Goal: Task Accomplishment & Management: Use online tool/utility

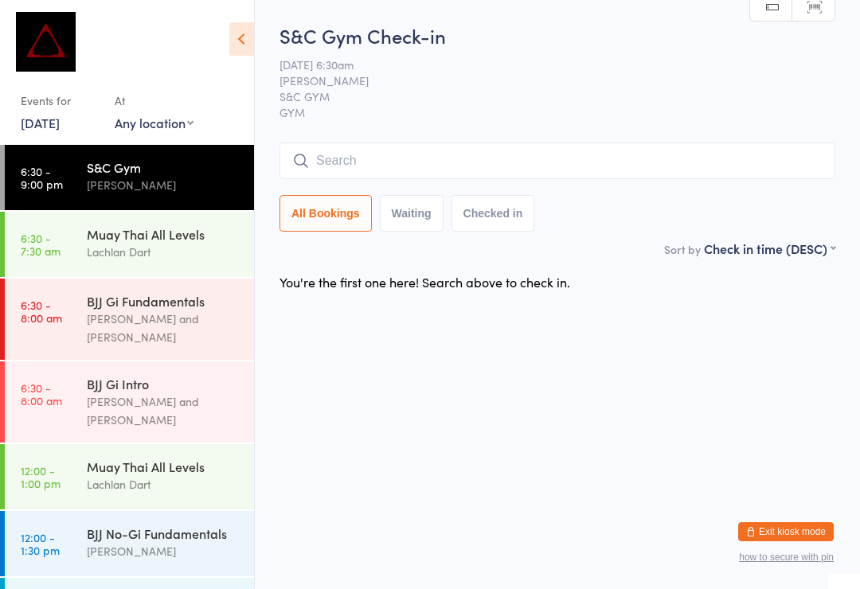
click at [514, 155] on input "search" at bounding box center [558, 161] width 556 height 37
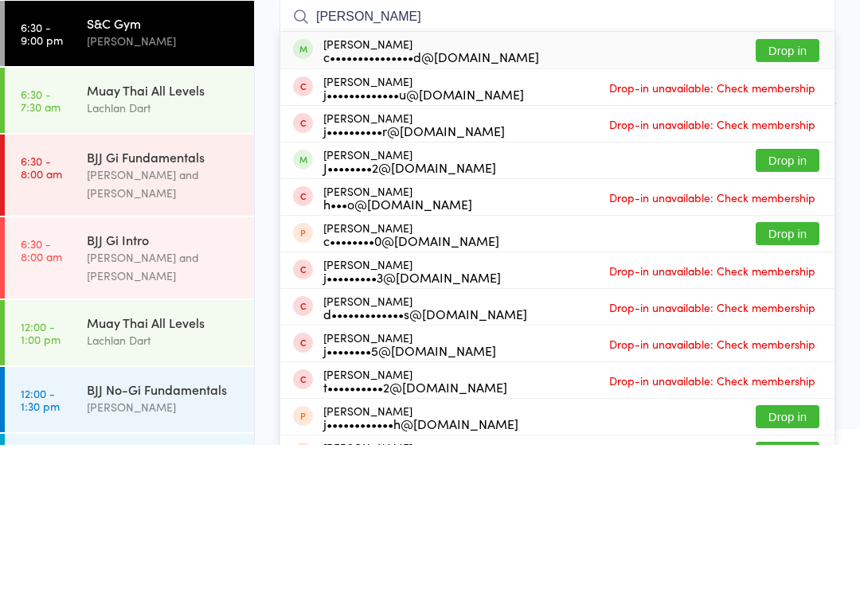
type input "[PERSON_NAME]"
click at [779, 183] on button "Drop in" at bounding box center [788, 194] width 64 height 23
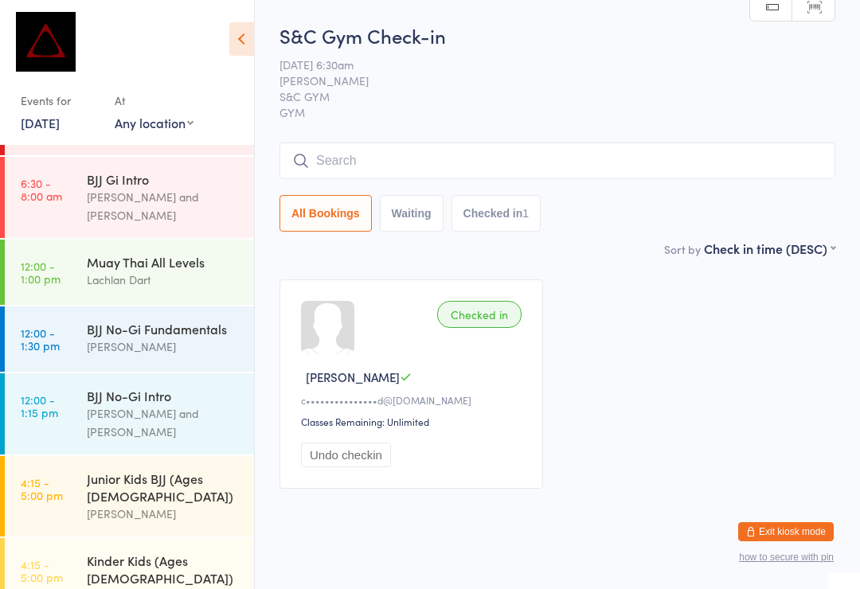
scroll to position [206, 0]
click at [194, 336] on div "[PERSON_NAME]" at bounding box center [164, 345] width 154 height 18
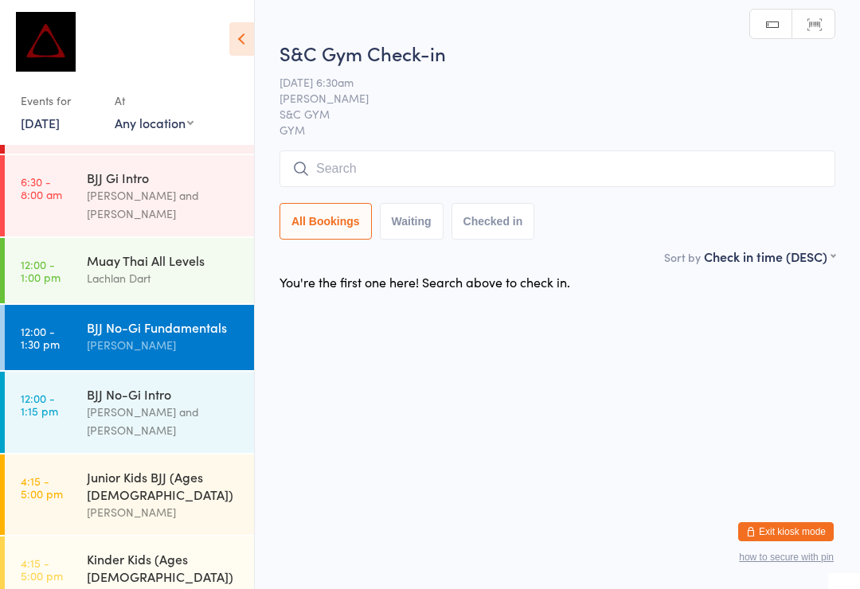
click at [378, 171] on input "search" at bounding box center [558, 169] width 556 height 37
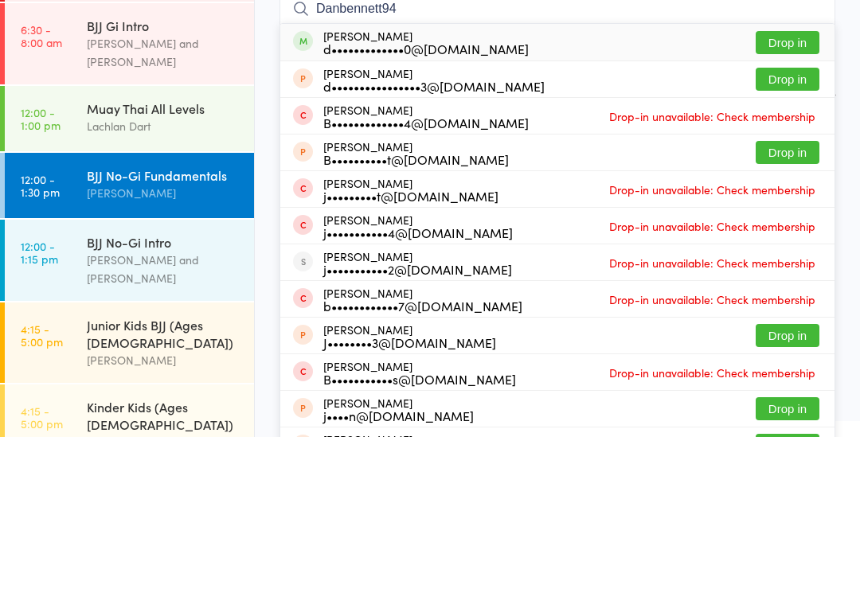
type input "Danbennett94"
click at [797, 183] on button "Drop in" at bounding box center [788, 194] width 64 height 23
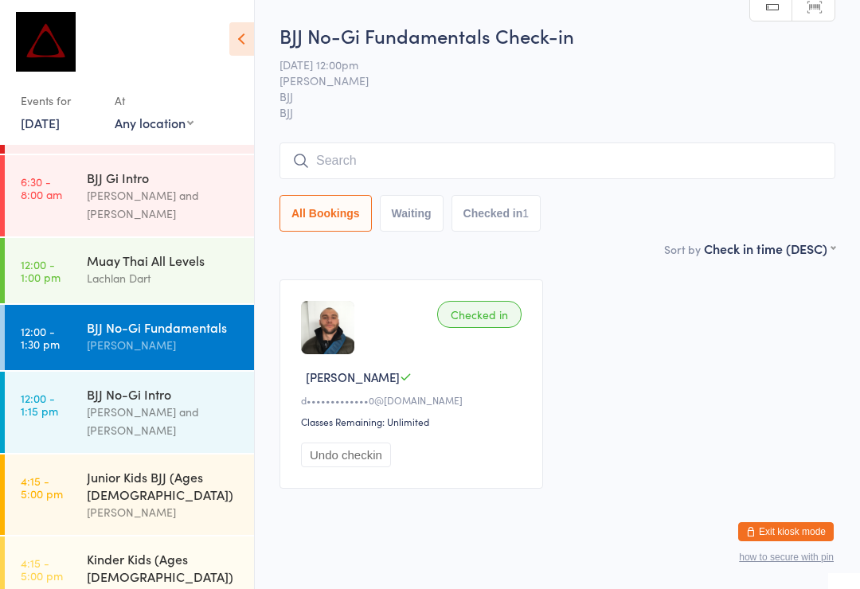
click at [373, 145] on input "search" at bounding box center [558, 161] width 556 height 37
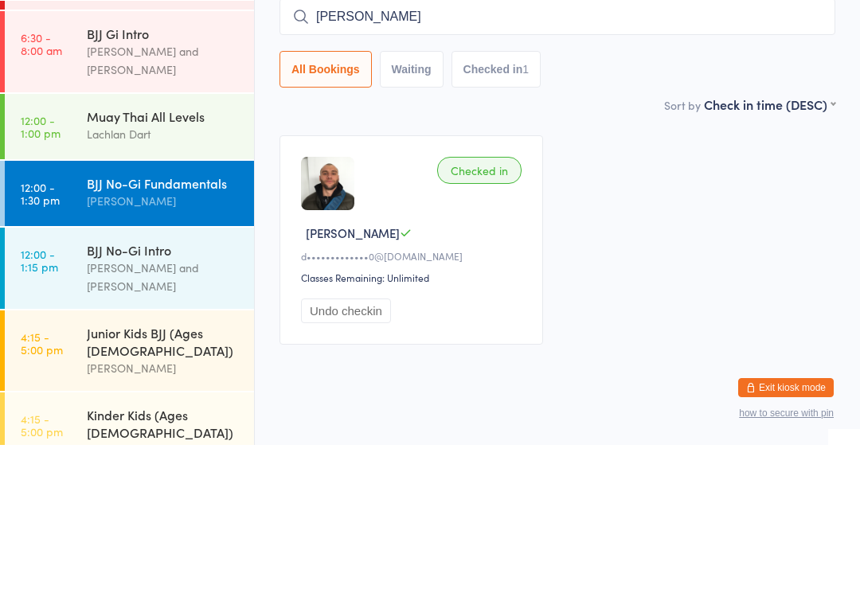
type input "Bardea"
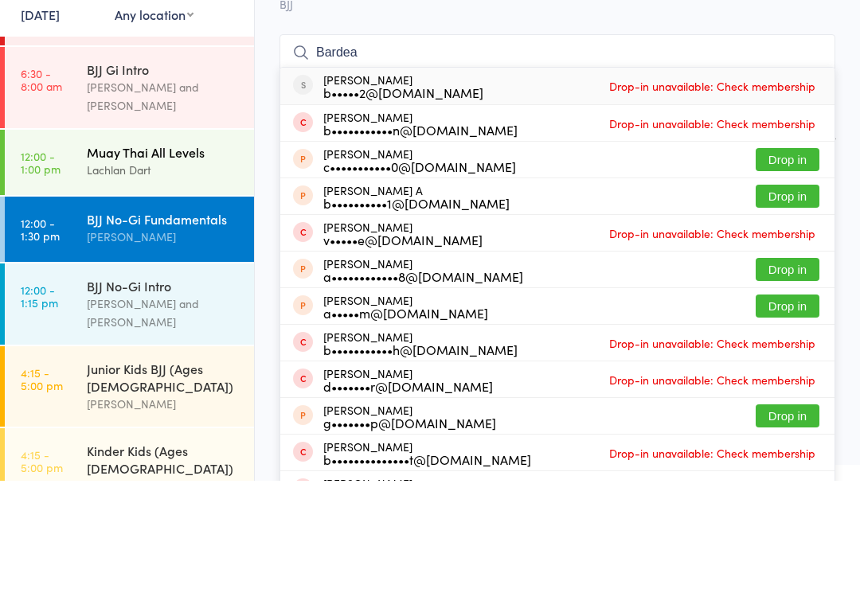
click at [174, 252] on div "Muay Thai All Levels" at bounding box center [164, 261] width 154 height 18
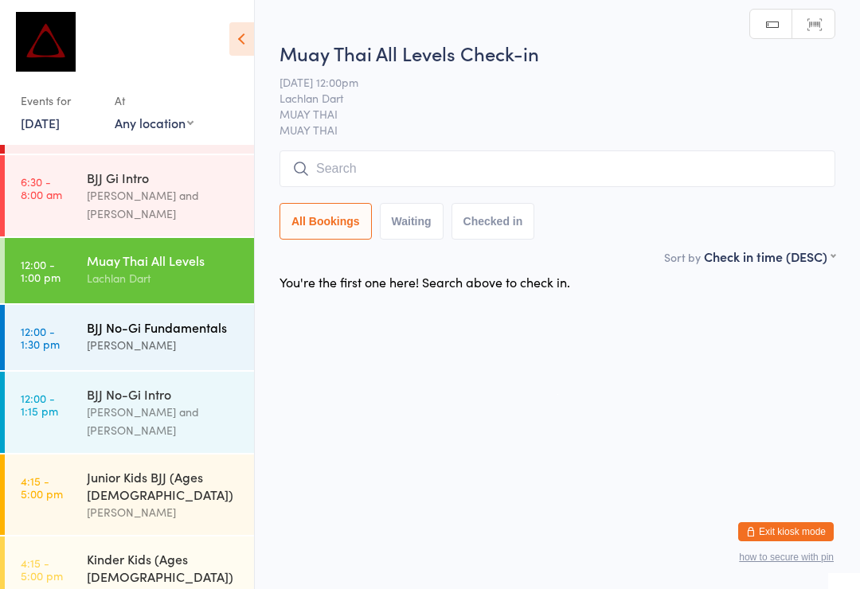
click at [155, 319] on div "BJJ No-Gi Fundamentals" at bounding box center [164, 328] width 154 height 18
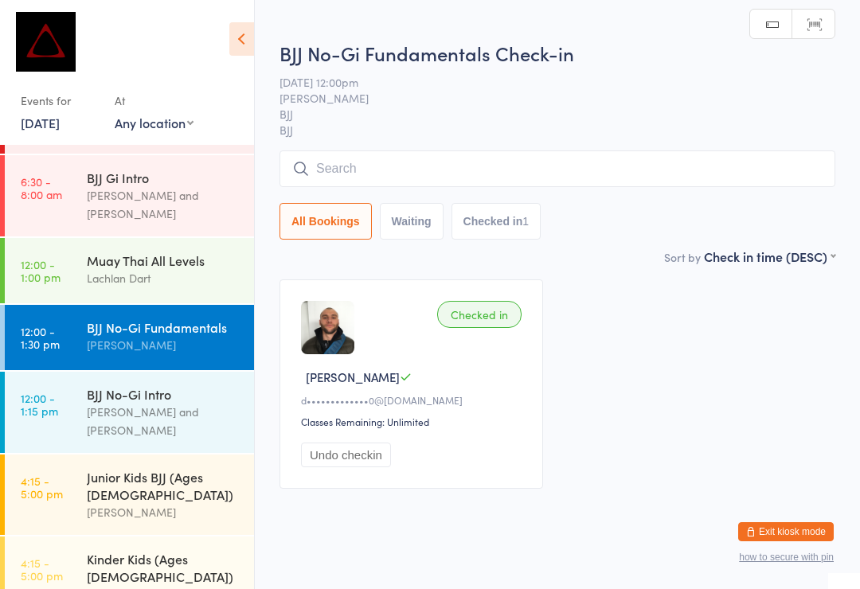
click at [386, 161] on input "search" at bounding box center [558, 169] width 556 height 37
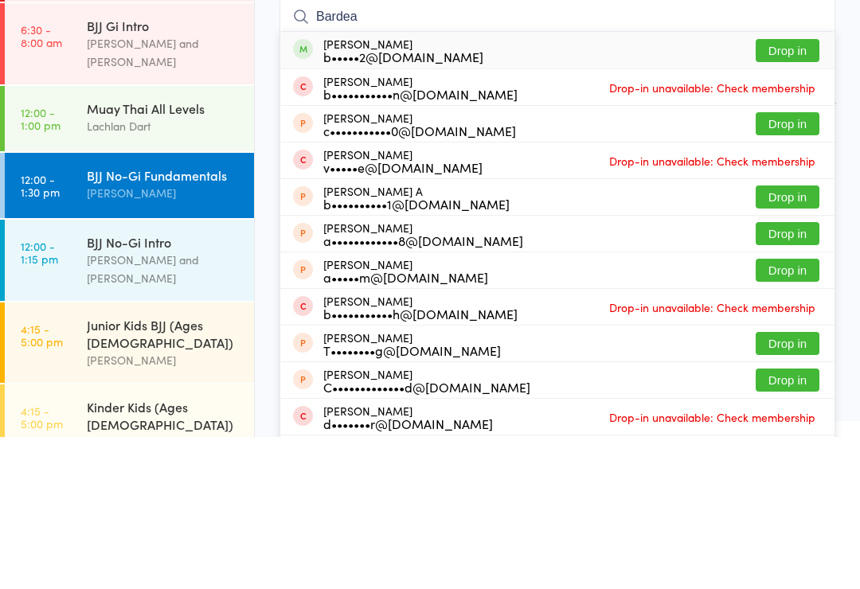
type input "Bardea"
click at [788, 191] on button "Drop in" at bounding box center [788, 202] width 64 height 23
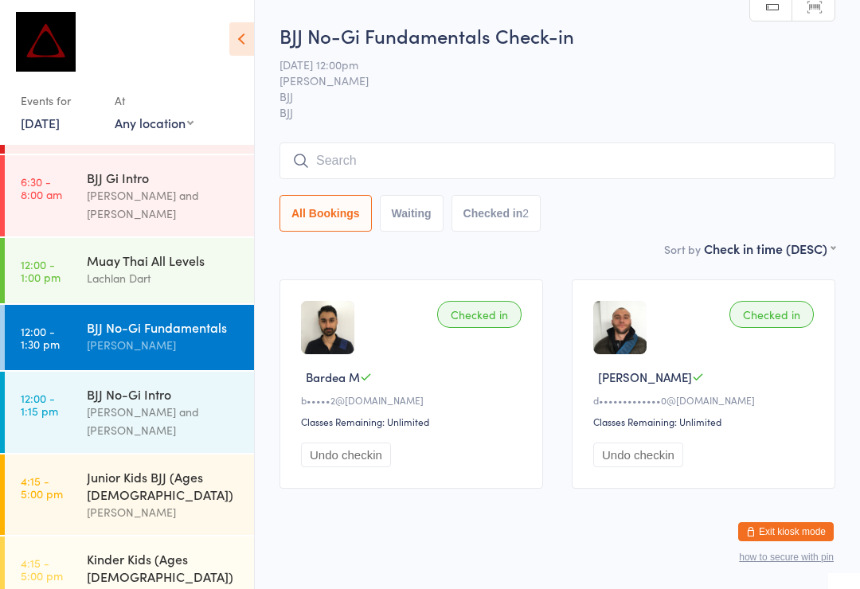
click at [370, 152] on input "search" at bounding box center [558, 161] width 556 height 37
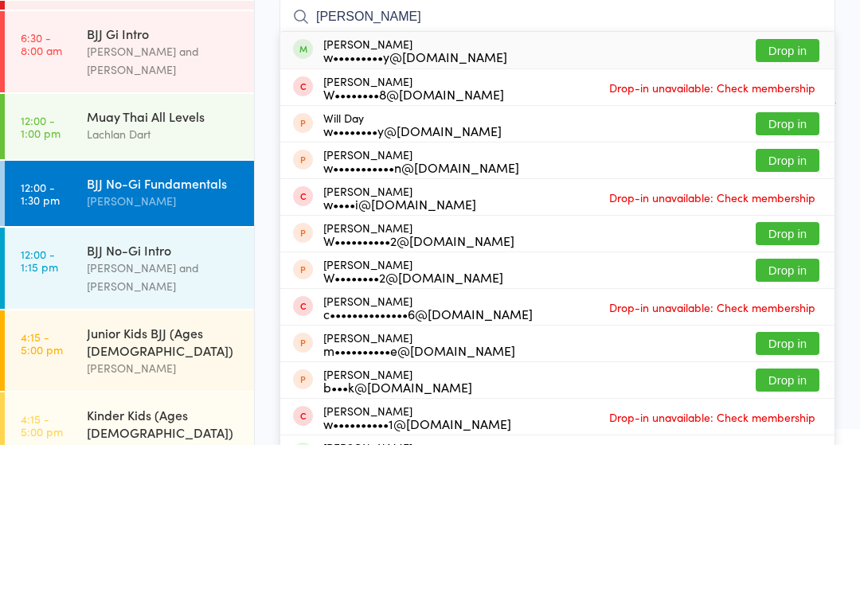
type input "[PERSON_NAME]"
click at [789, 183] on button "Drop in" at bounding box center [788, 194] width 64 height 23
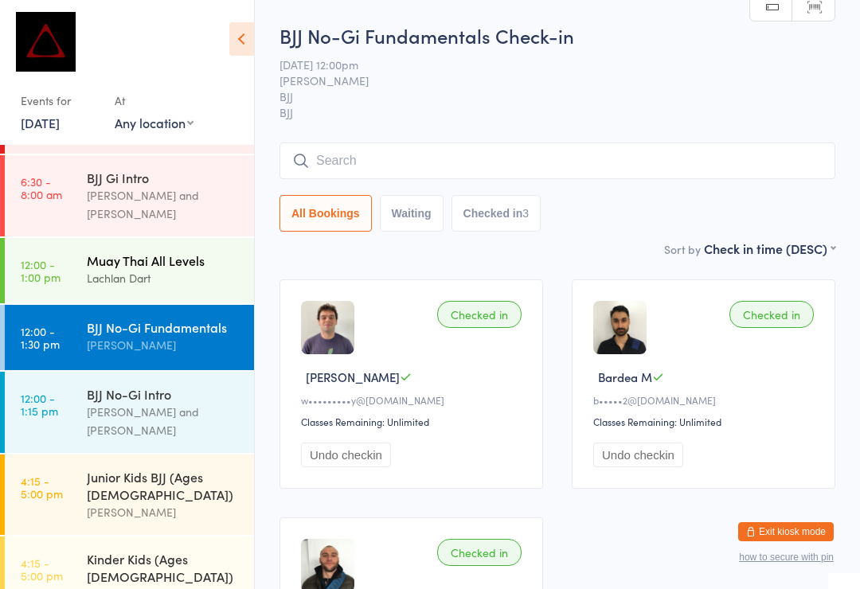
click at [187, 269] on div "Lachlan Dart" at bounding box center [164, 278] width 154 height 18
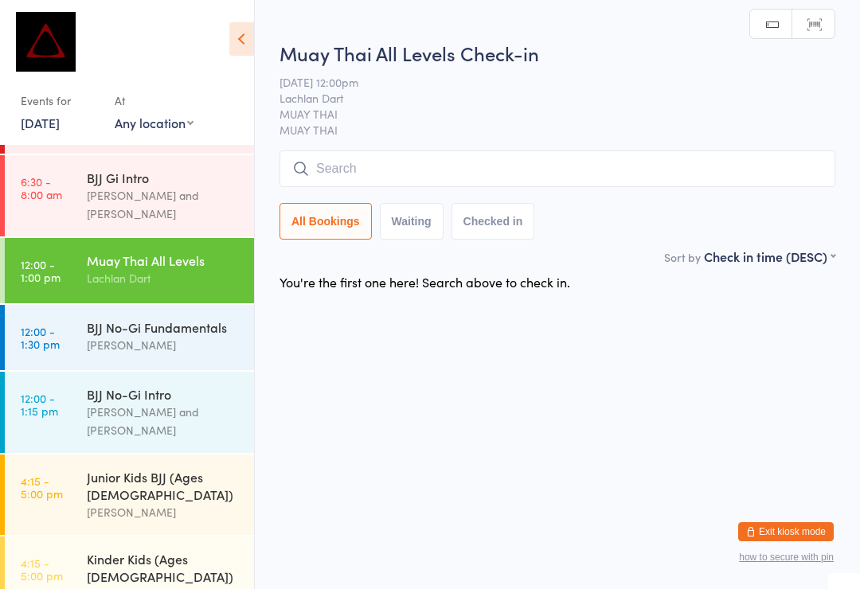
click at [463, 173] on input "search" at bounding box center [558, 169] width 556 height 37
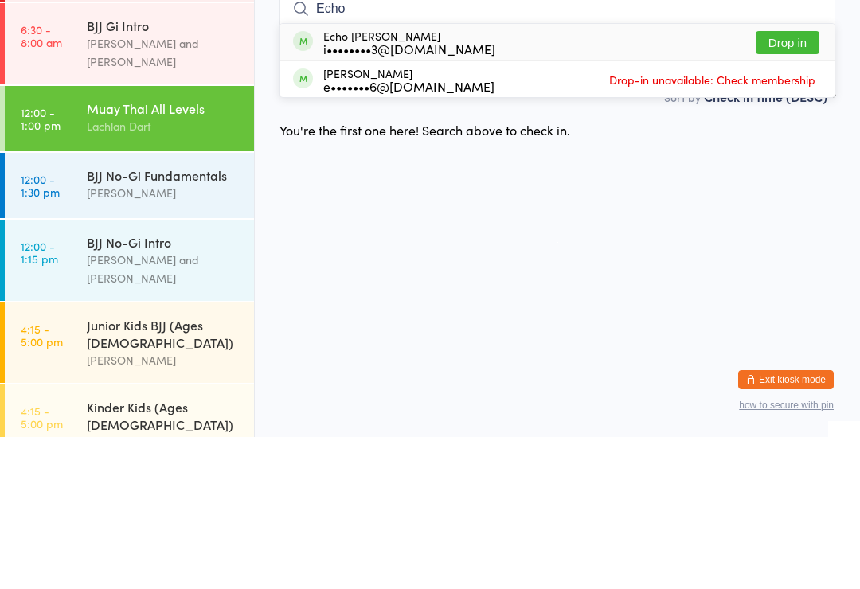
type input "Echo"
click at [456, 176] on div "Echo [PERSON_NAME] i••••••••3@[DOMAIN_NAME] Drop in" at bounding box center [557, 194] width 554 height 37
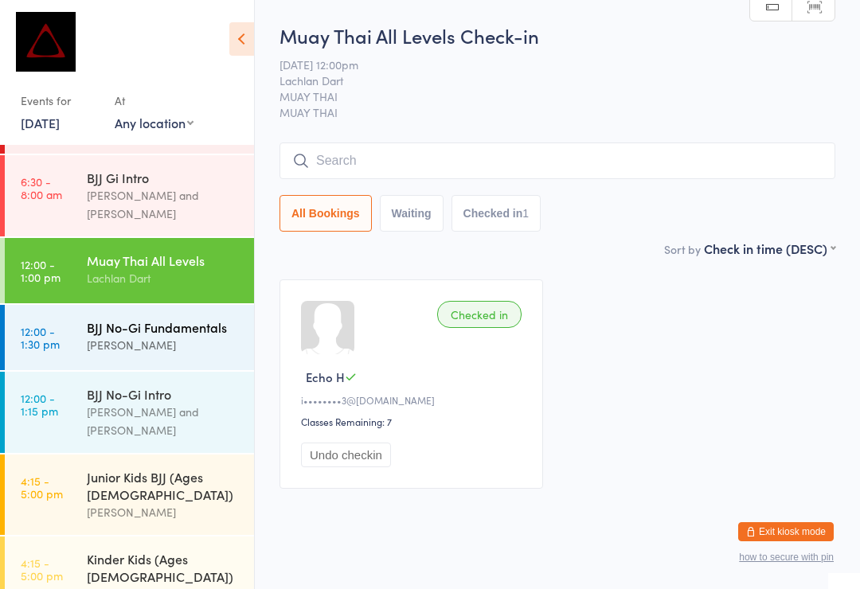
click at [119, 319] on div "BJJ No-Gi Fundamentals" at bounding box center [164, 328] width 154 height 18
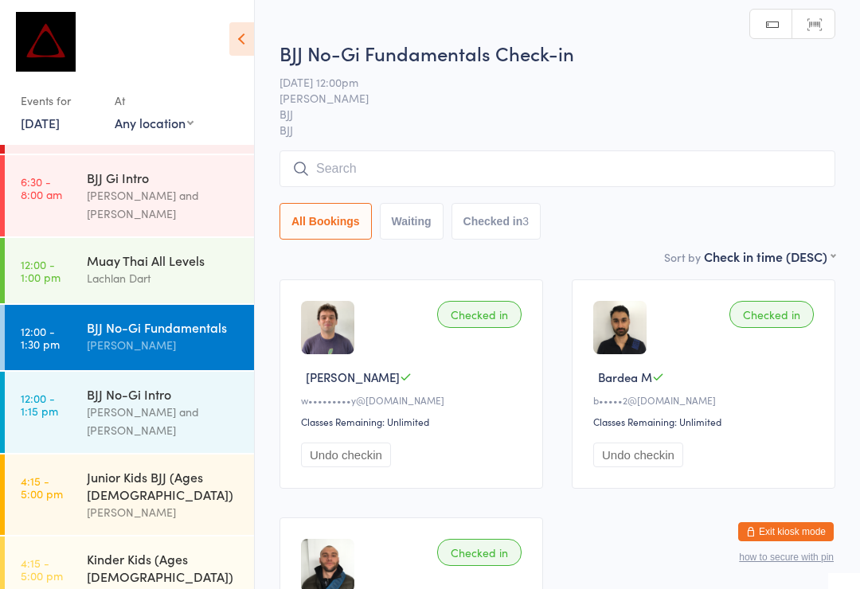
click at [340, 184] on input "search" at bounding box center [558, 169] width 556 height 37
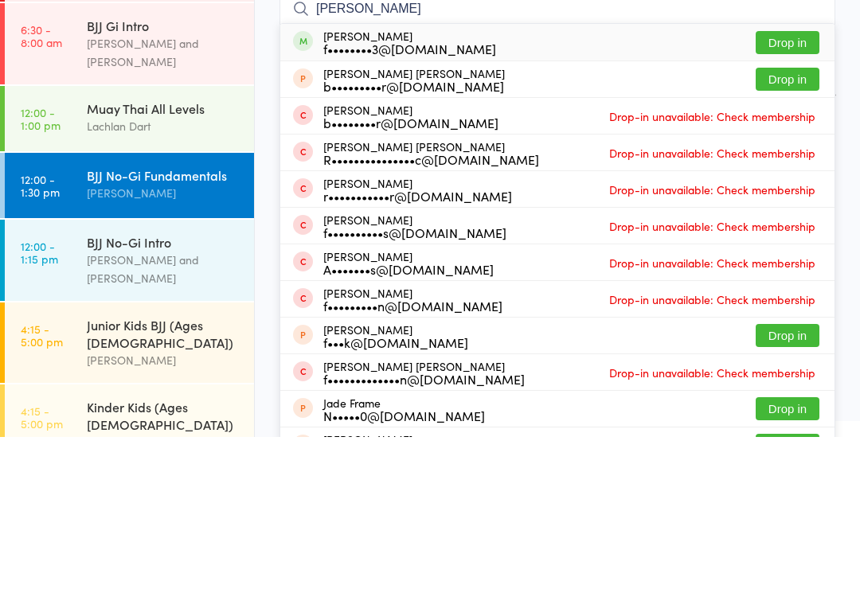
type input "[PERSON_NAME]"
click at [773, 183] on button "Drop in" at bounding box center [788, 194] width 64 height 23
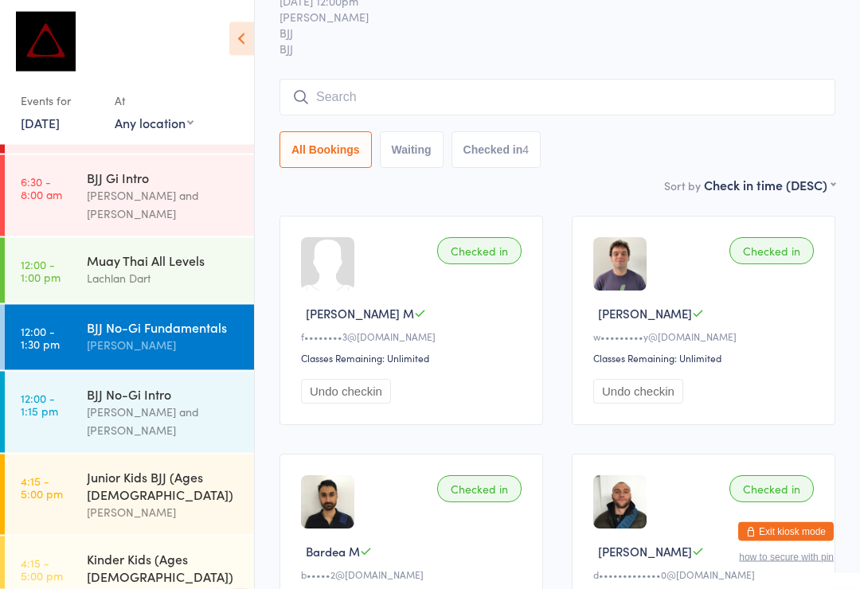
scroll to position [69, 0]
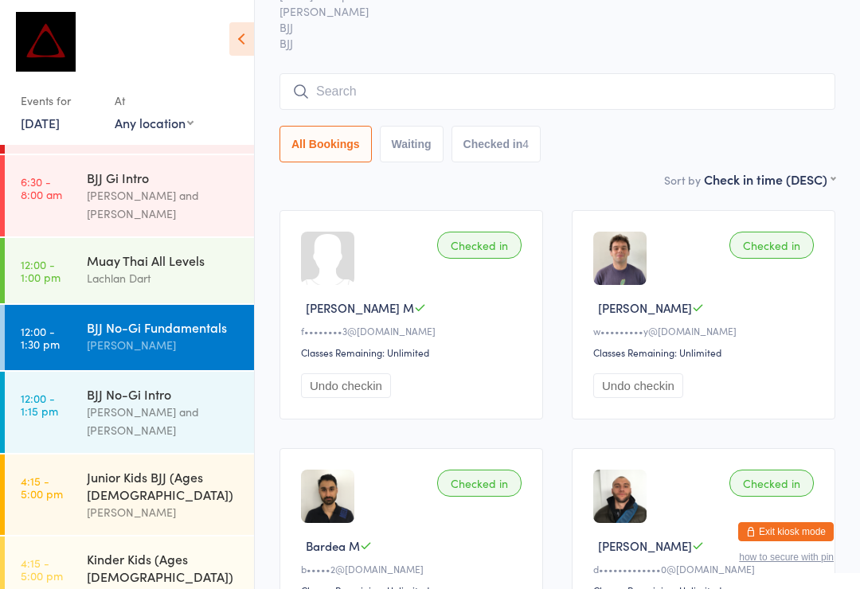
click at [359, 93] on input "search" at bounding box center [558, 91] width 556 height 37
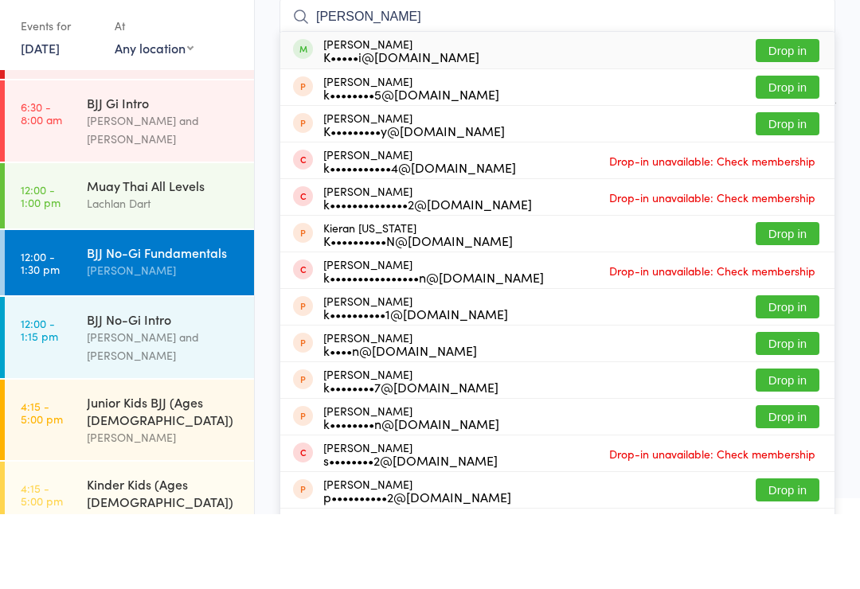
type input "[PERSON_NAME]"
click at [784, 114] on button "Drop in" at bounding box center [788, 125] width 64 height 23
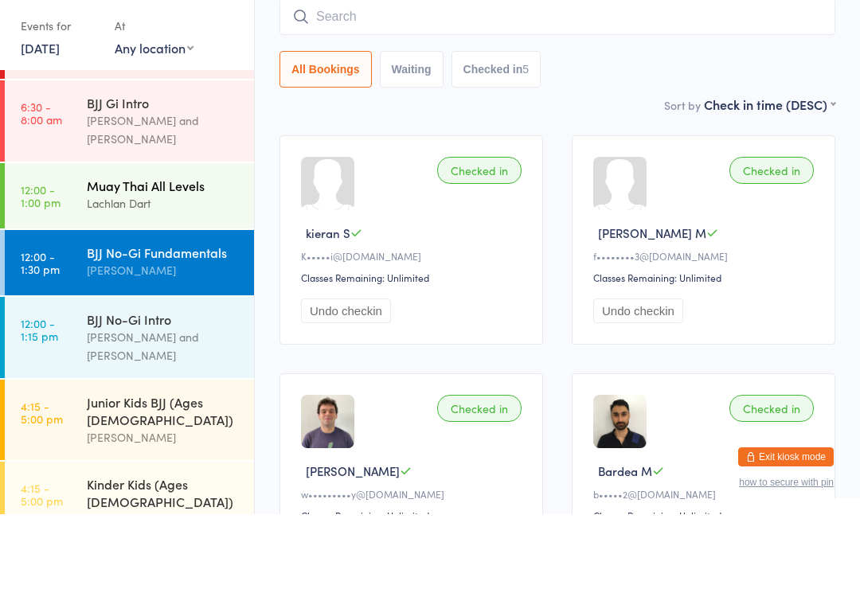
click at [93, 269] on div "Lachlan Dart" at bounding box center [164, 278] width 154 height 18
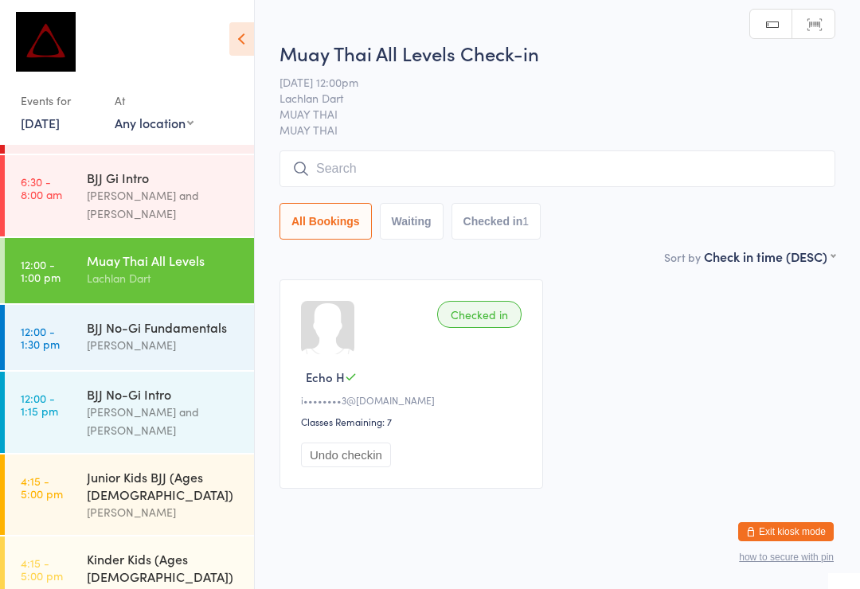
click at [581, 135] on span "MUAY THAI" at bounding box center [558, 130] width 556 height 16
click at [602, 175] on input "search" at bounding box center [558, 169] width 556 height 37
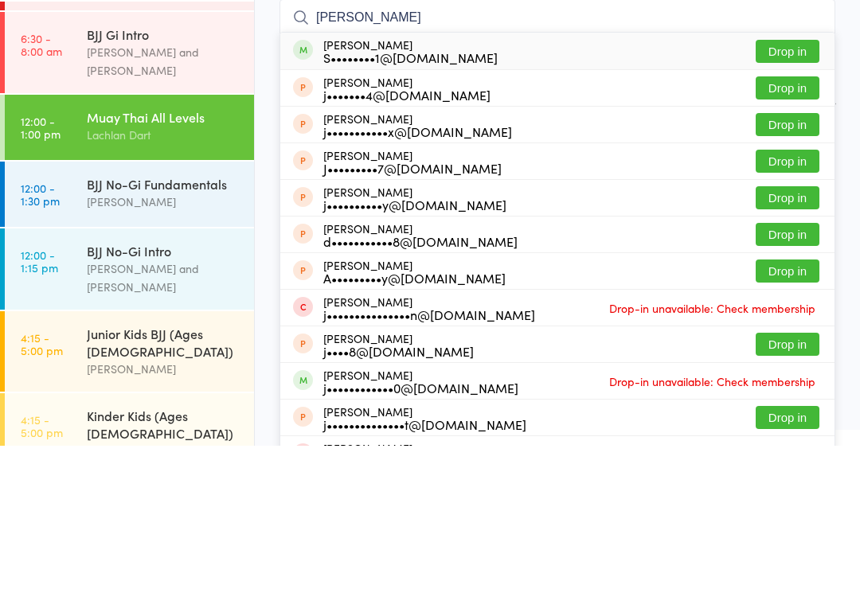
type input "[PERSON_NAME]"
click at [778, 183] on button "Drop in" at bounding box center [788, 194] width 64 height 23
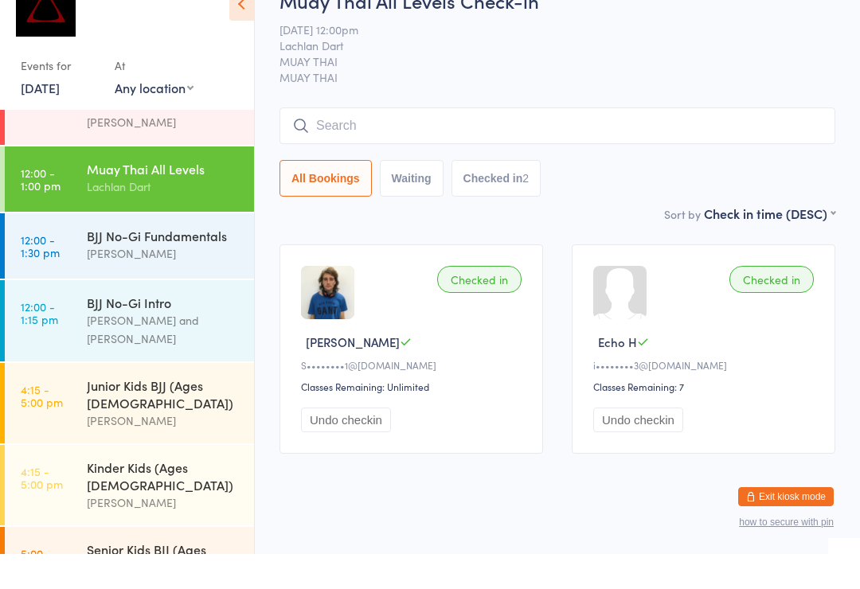
scroll to position [264, 0]
click at [93, 279] on div "[PERSON_NAME]" at bounding box center [164, 288] width 154 height 18
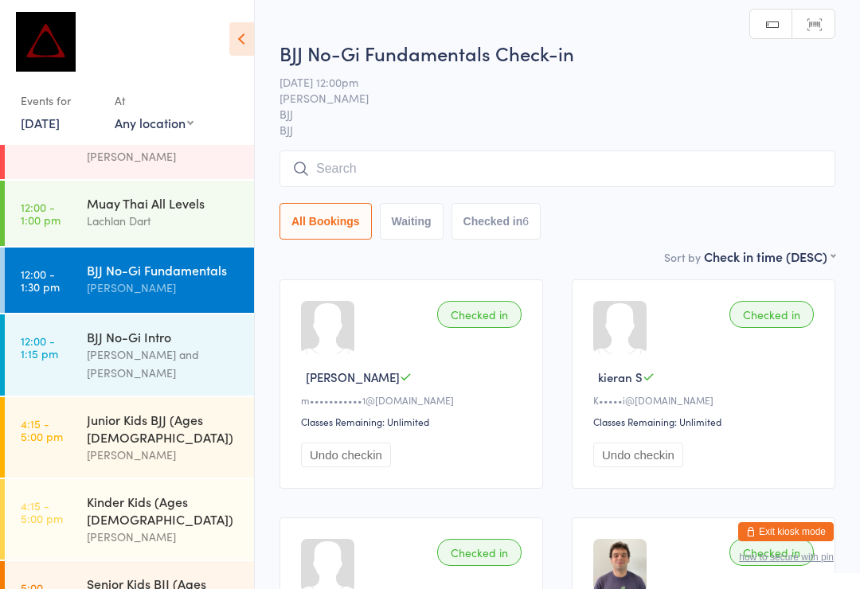
click at [326, 170] on input "search" at bounding box center [558, 169] width 556 height 37
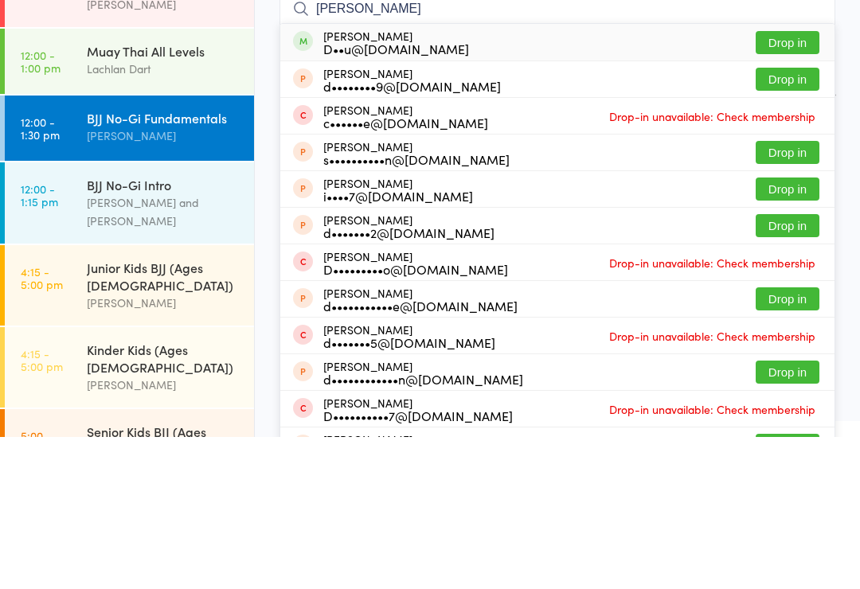
type input "[PERSON_NAME]"
click at [781, 183] on button "Drop in" at bounding box center [788, 194] width 64 height 23
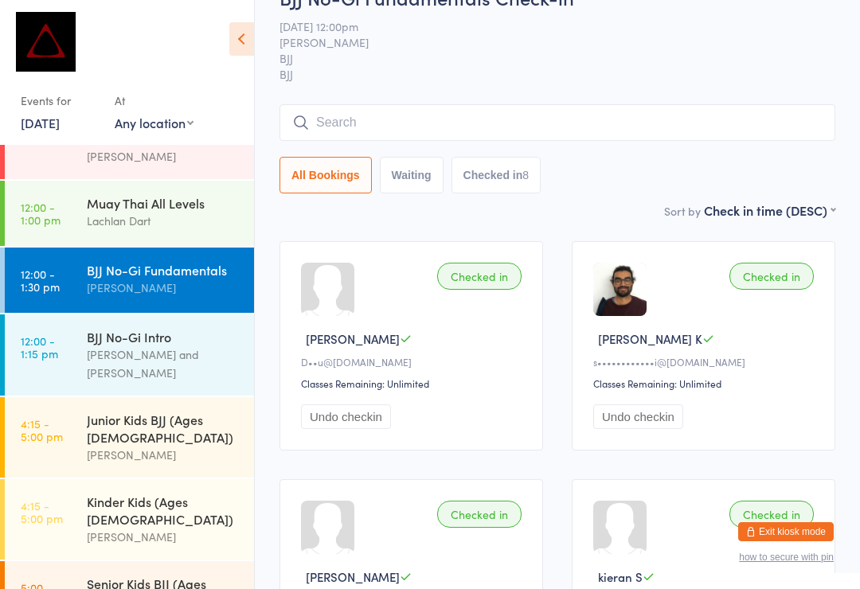
scroll to position [40, 0]
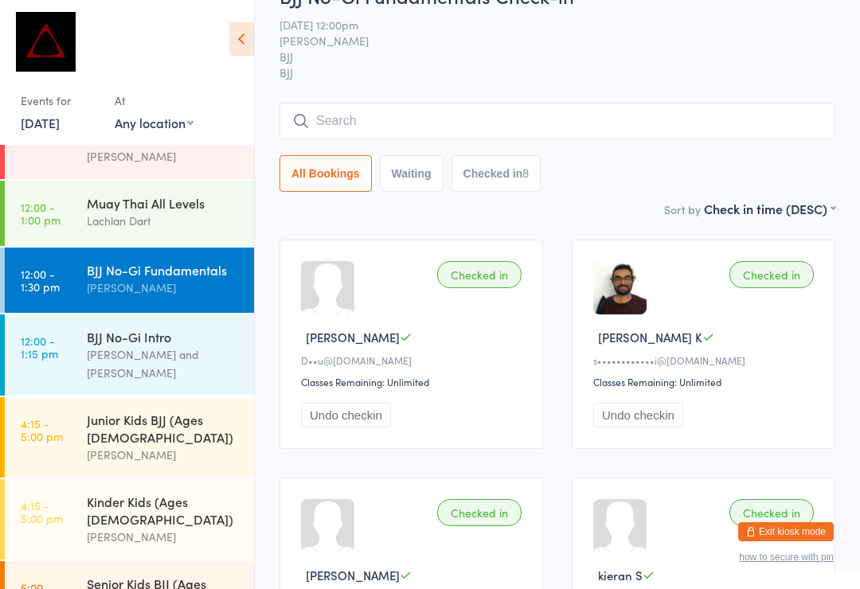
click at [656, 111] on input "search" at bounding box center [558, 121] width 556 height 37
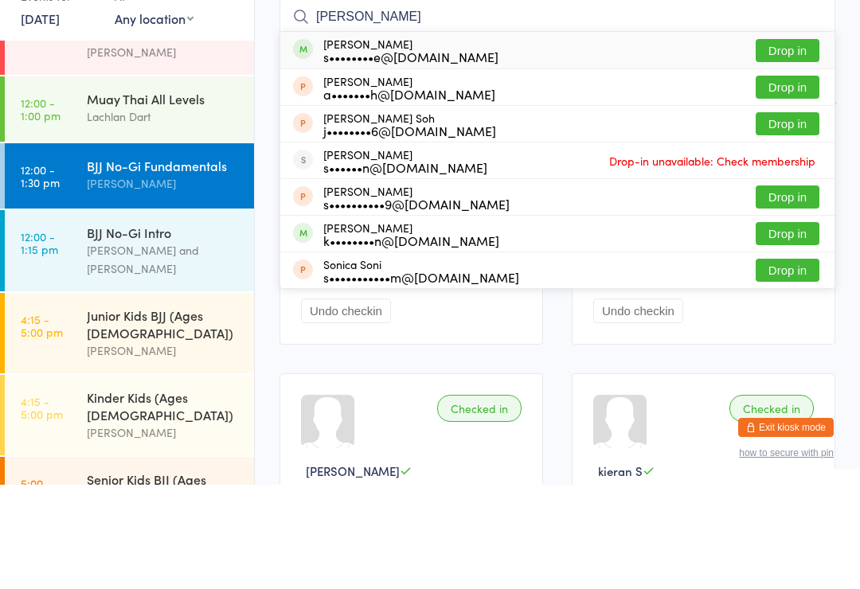
type input "[PERSON_NAME]"
click at [797, 143] on button "Drop in" at bounding box center [788, 154] width 64 height 23
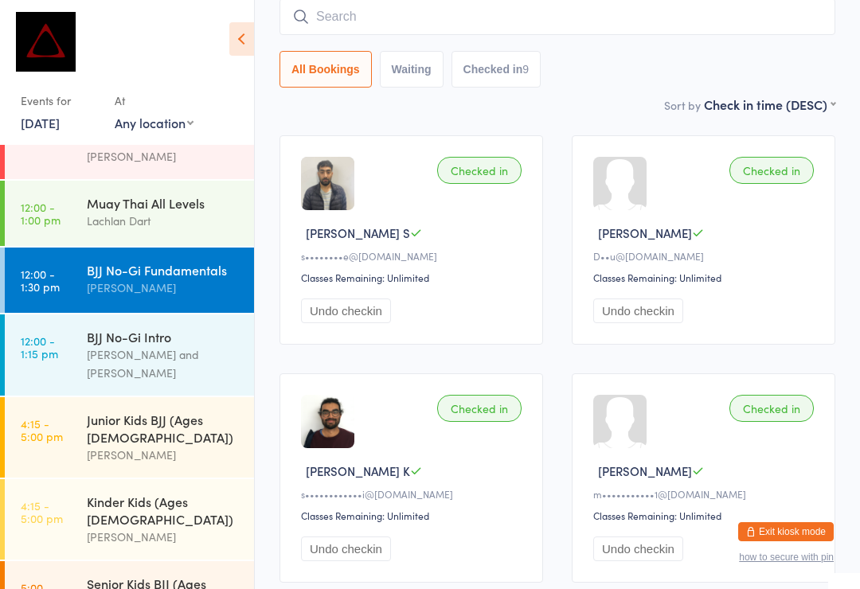
click at [534, 35] on input "search" at bounding box center [558, 16] width 556 height 37
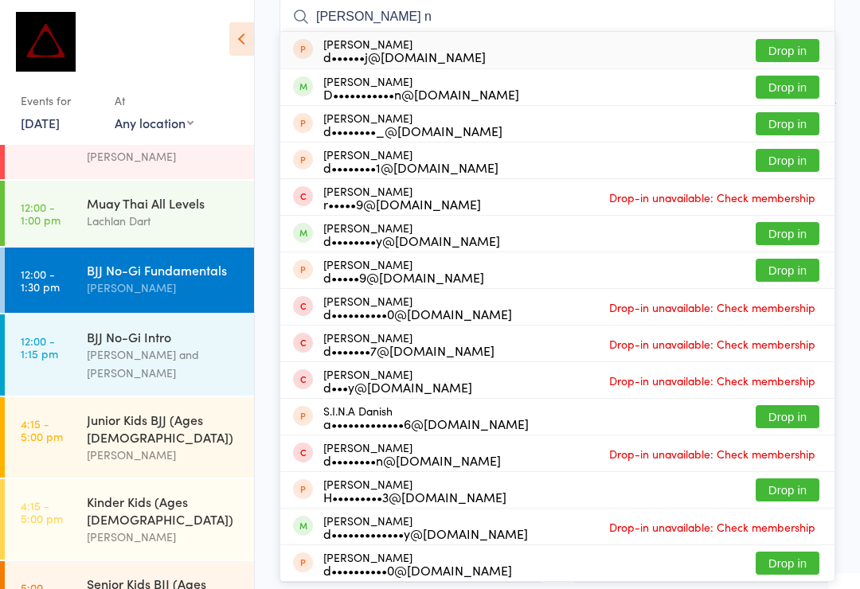
type input "[PERSON_NAME] n"
click at [798, 88] on button "Drop in" at bounding box center [788, 87] width 64 height 23
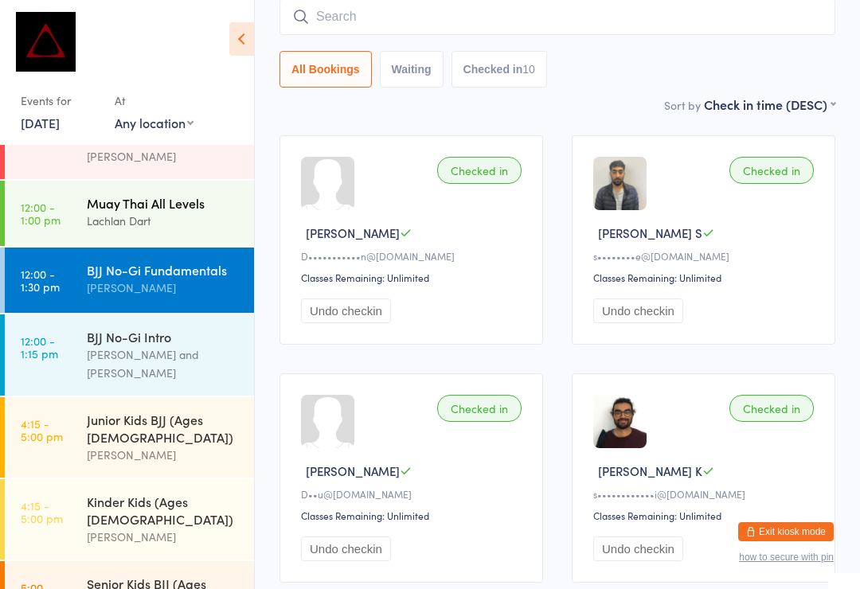
click at [143, 212] on div "Lachlan Dart" at bounding box center [164, 221] width 154 height 18
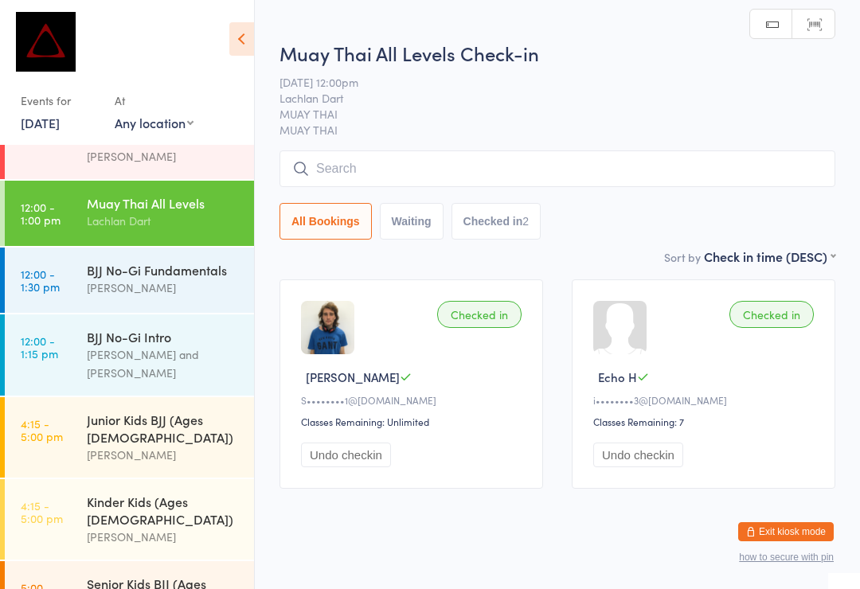
click at [451, 174] on input "search" at bounding box center [558, 169] width 556 height 37
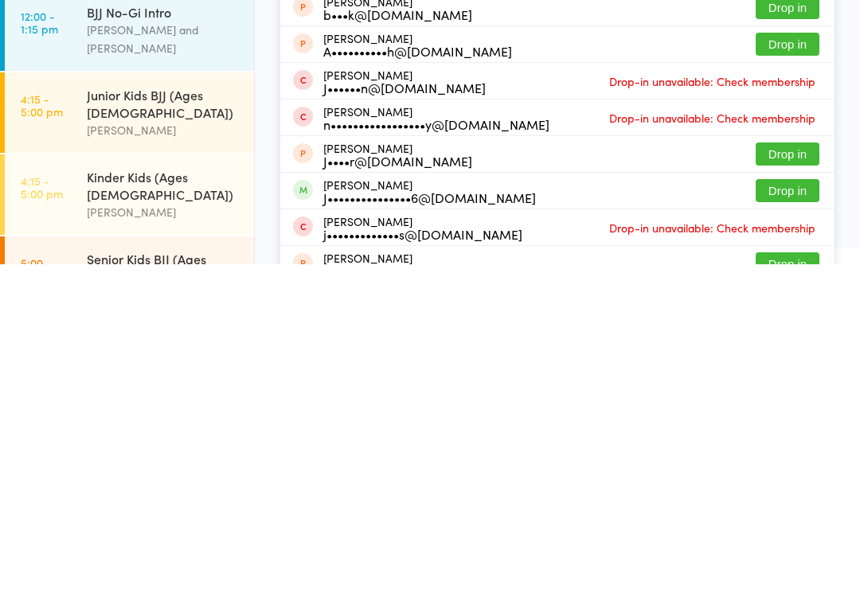
type input "[PERSON_NAME]"
click at [772, 504] on button "Drop in" at bounding box center [788, 515] width 64 height 23
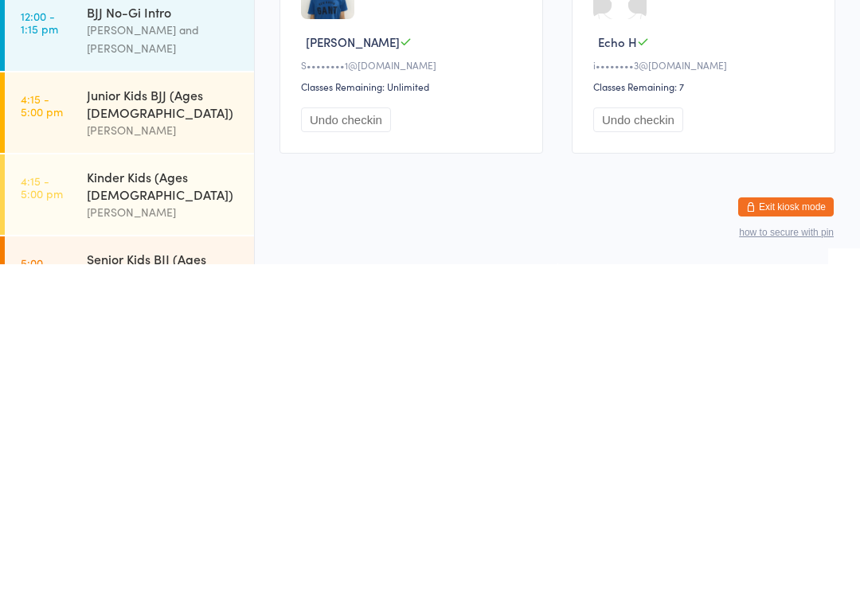
scroll to position [30, 0]
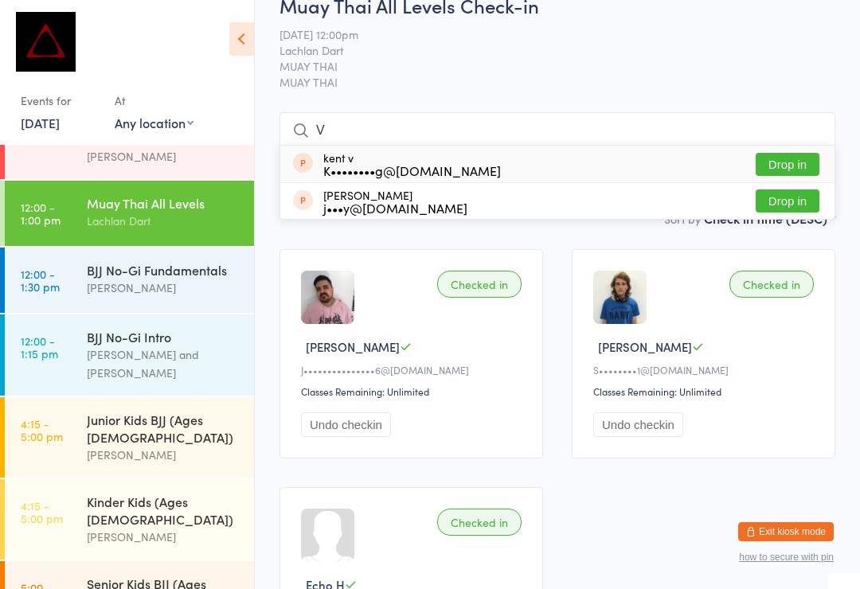
type input "Vi"
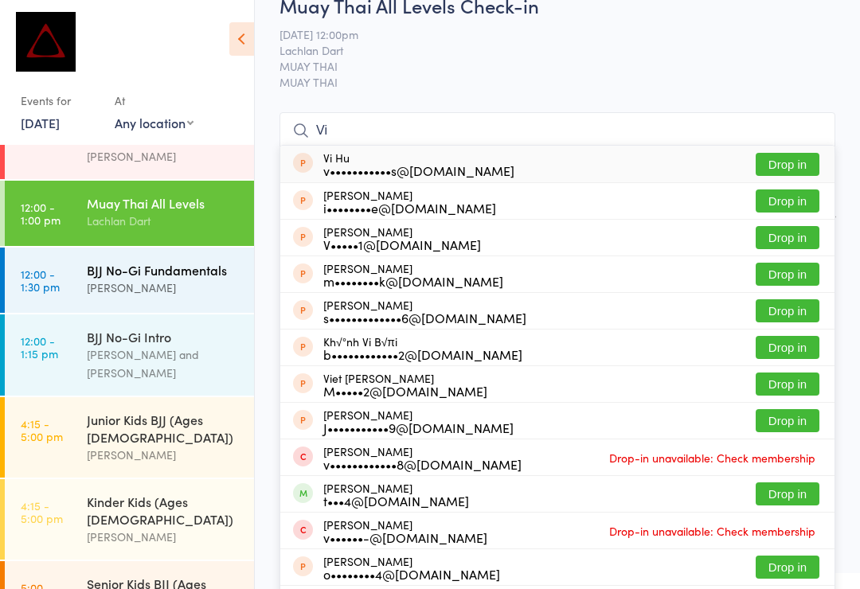
click at [175, 261] on div "BJJ No-Gi Fundamentals" at bounding box center [164, 270] width 154 height 18
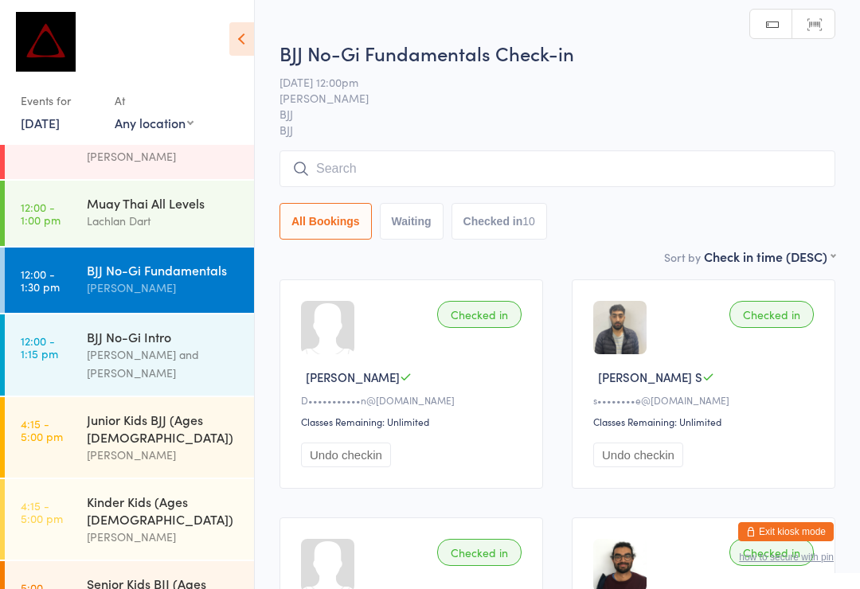
click at [485, 154] on input "search" at bounding box center [558, 169] width 556 height 37
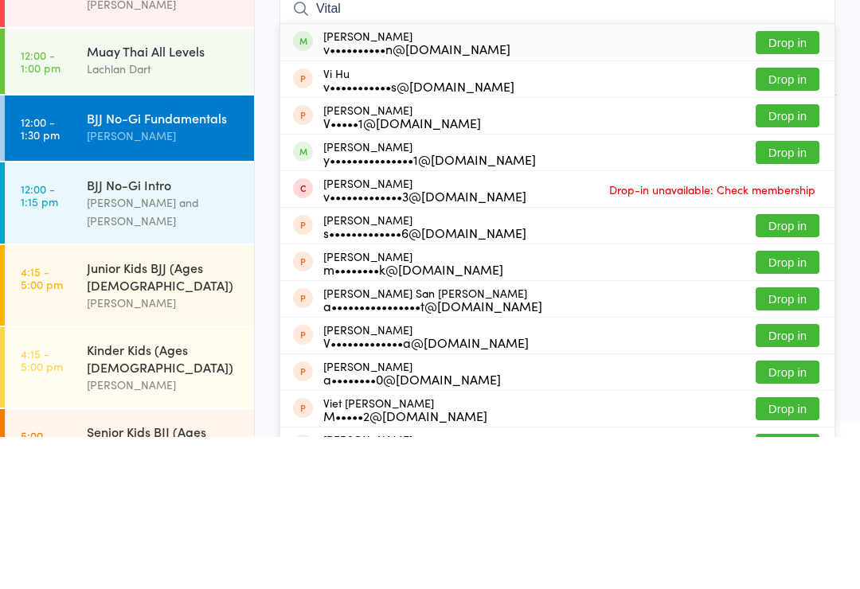
type input "Vitali"
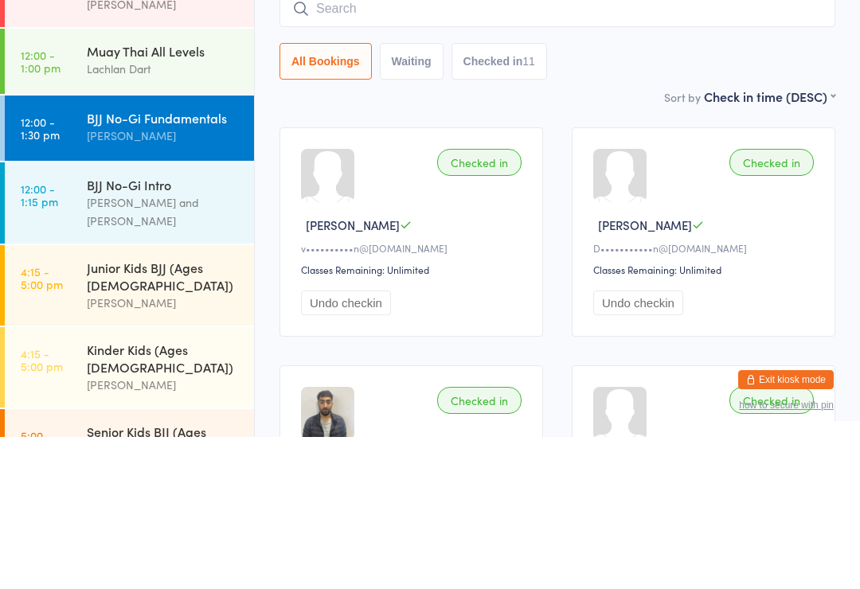
click at [475, 301] on div "Checked in" at bounding box center [479, 314] width 84 height 27
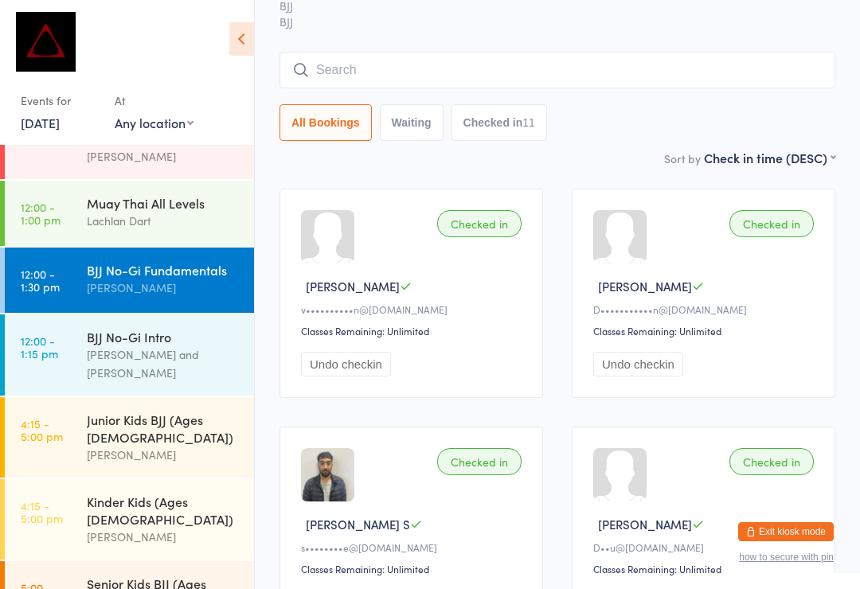
scroll to position [95, 0]
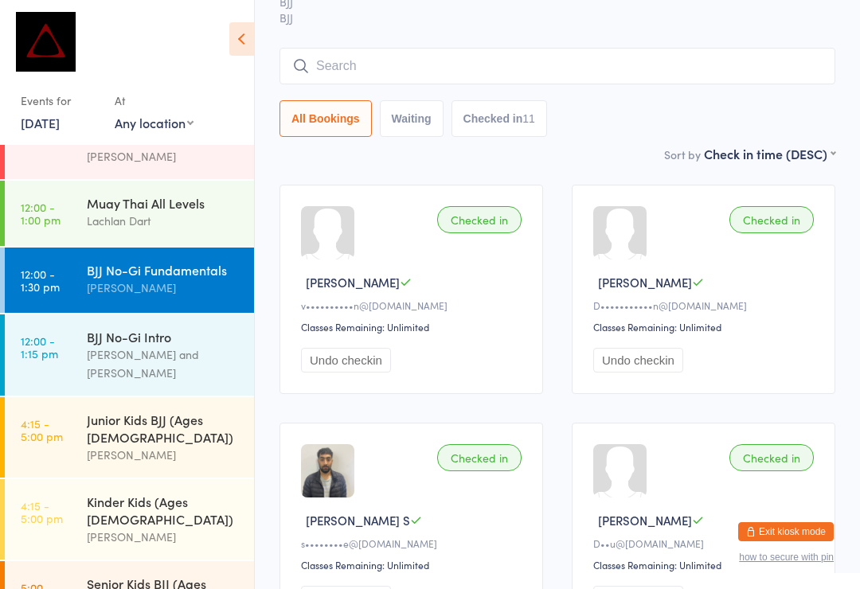
click at [385, 67] on input "search" at bounding box center [558, 66] width 556 height 37
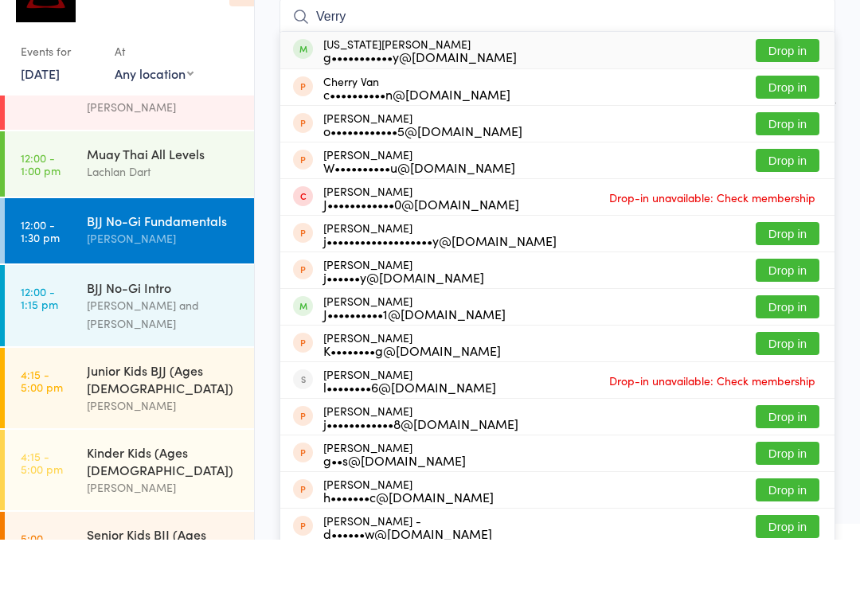
type input "Verry"
click at [793, 88] on button "Drop in" at bounding box center [788, 99] width 64 height 23
